Goal: Transaction & Acquisition: Purchase product/service

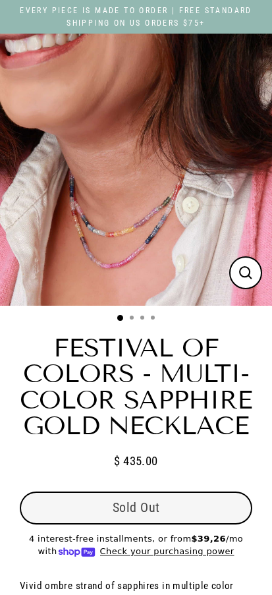
select select "3"
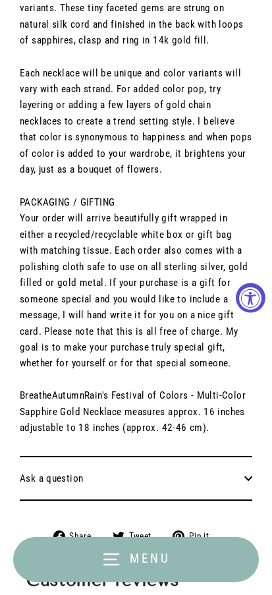
scroll to position [923, 0]
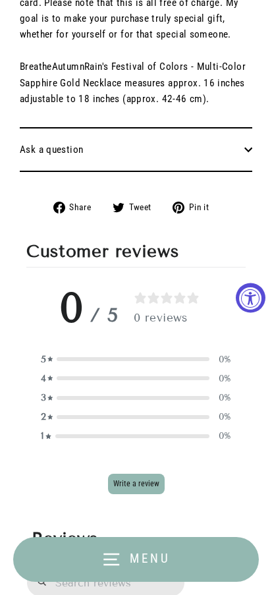
click at [127, 560] on button "Menu" at bounding box center [136, 559] width 246 height 45
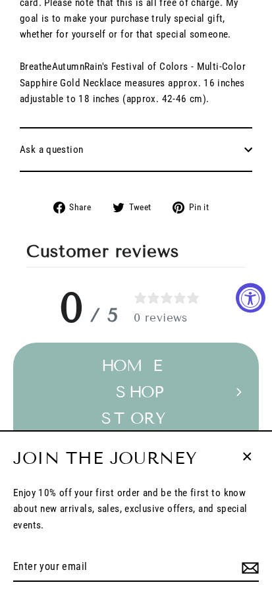
click at [154, 392] on button "SHOP Expand submenu" at bounding box center [136, 392] width 246 height 26
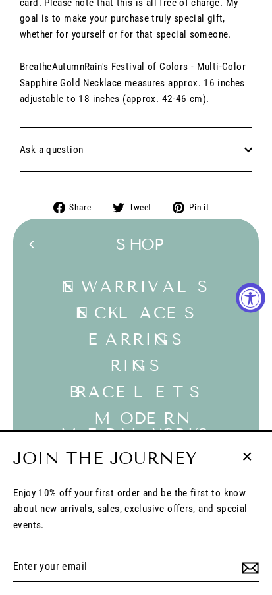
click at [251, 453] on icon "button" at bounding box center [247, 456] width 17 height 17
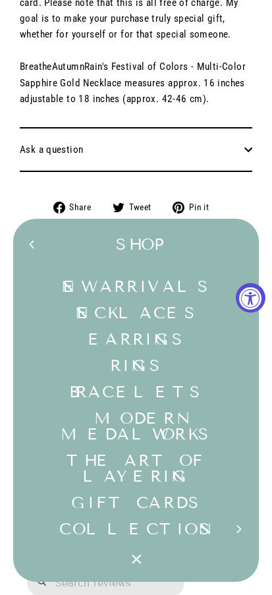
click at [148, 289] on link "New Arrivals" at bounding box center [136, 287] width 246 height 26
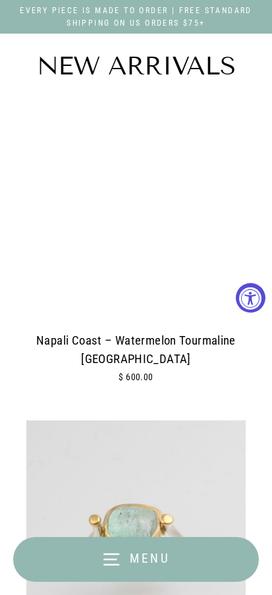
click at [148, 238] on div at bounding box center [136, 215] width 220 height 220
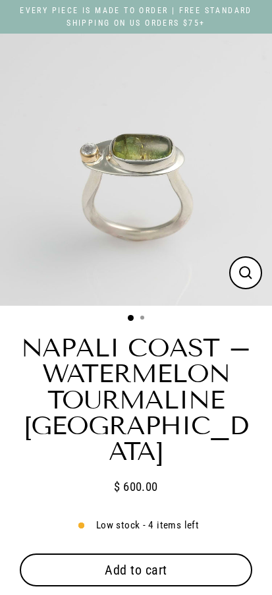
select select "3"
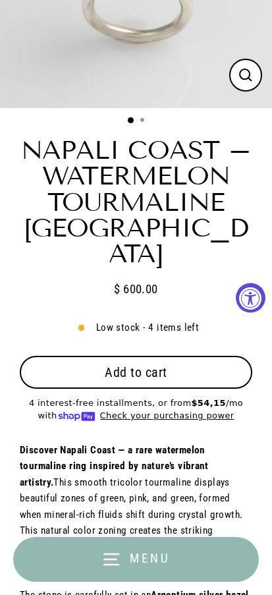
click at [133, 365] on span "Add to cart" at bounding box center [136, 373] width 63 height 16
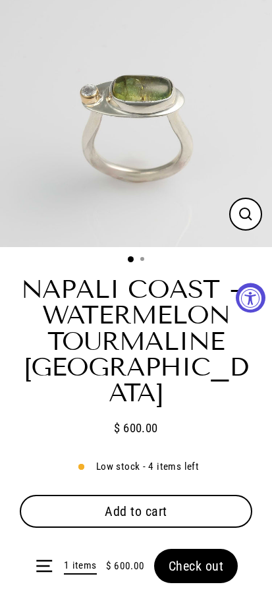
scroll to position [0, 0]
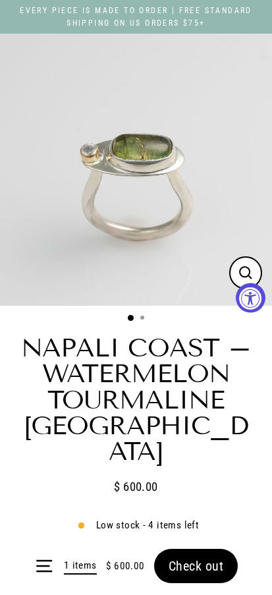
click at [185, 570] on span "Check out" at bounding box center [196, 566] width 55 height 16
